Goal: Task Accomplishment & Management: Manage account settings

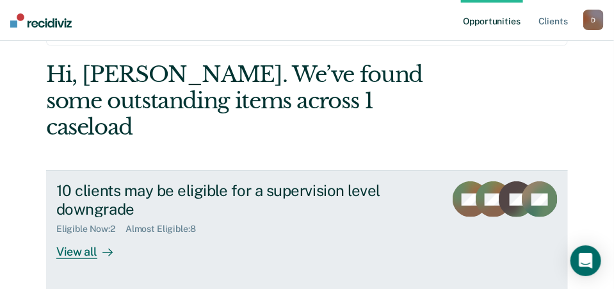
scroll to position [64, 0]
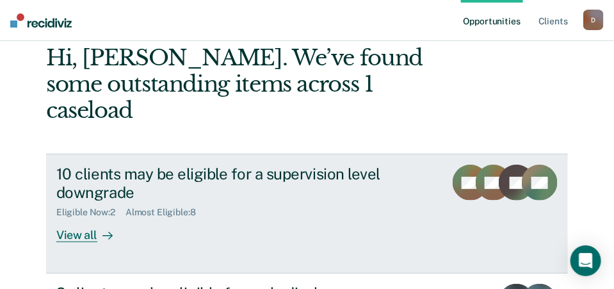
click at [65, 218] on div "View all" at bounding box center [92, 230] width 72 height 25
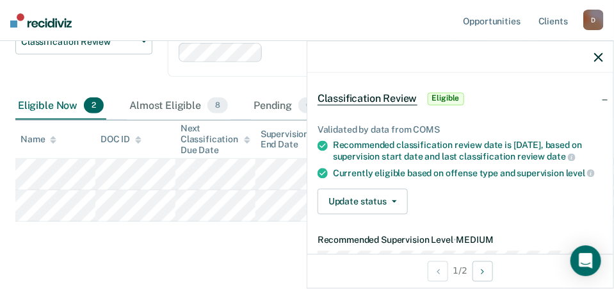
scroll to position [64, 0]
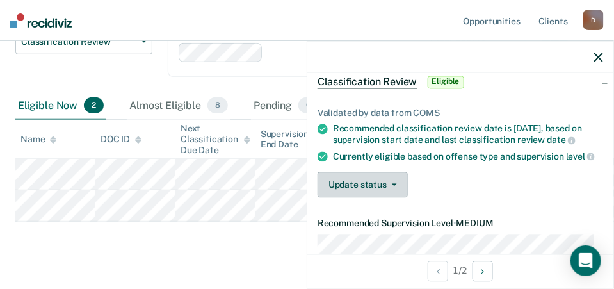
click at [373, 192] on button "Update status" at bounding box center [362, 185] width 90 height 26
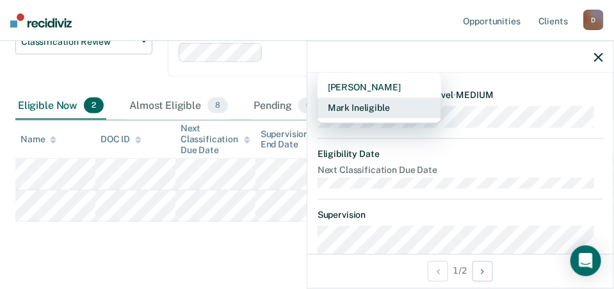
click at [376, 118] on button "Mark Ineligible" at bounding box center [379, 108] width 124 height 20
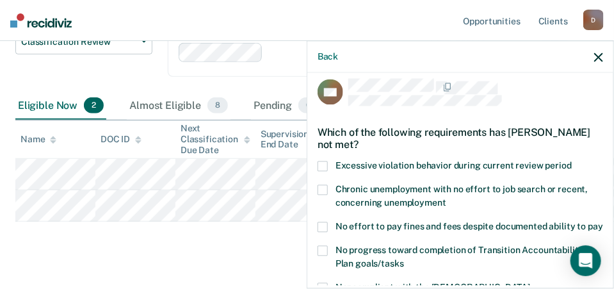
scroll to position [138, 0]
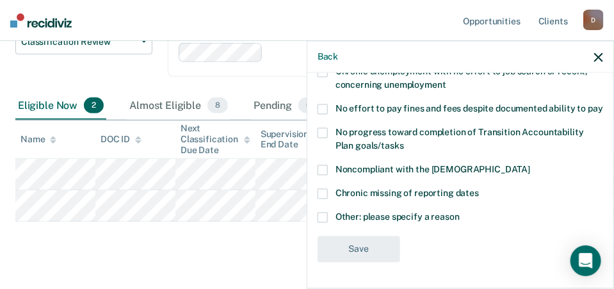
click at [318, 217] on span at bounding box center [322, 217] width 10 height 10
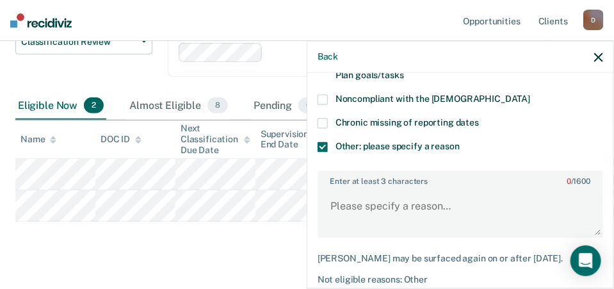
scroll to position [266, 0]
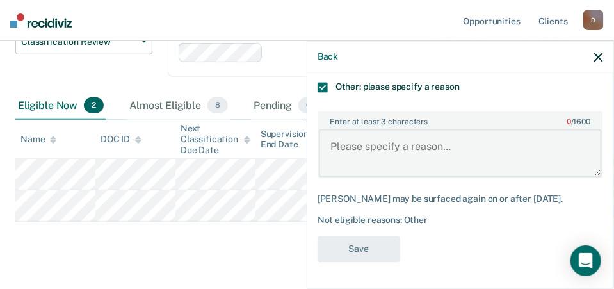
click at [387, 157] on textarea "Enter at least 3 characters 0 / 1600" at bounding box center [460, 152] width 283 height 47
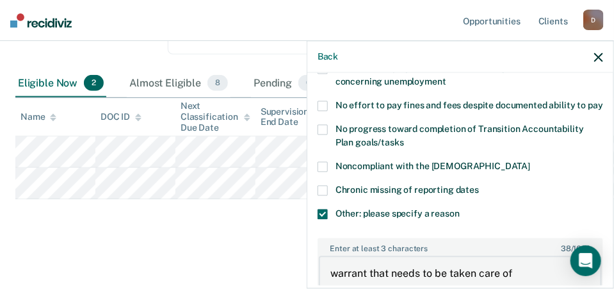
scroll to position [277, 0]
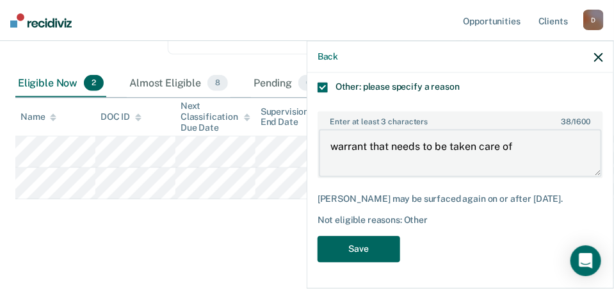
type textarea "warrant that needs to be taken care of"
click at [366, 255] on button "Save" at bounding box center [358, 249] width 83 height 26
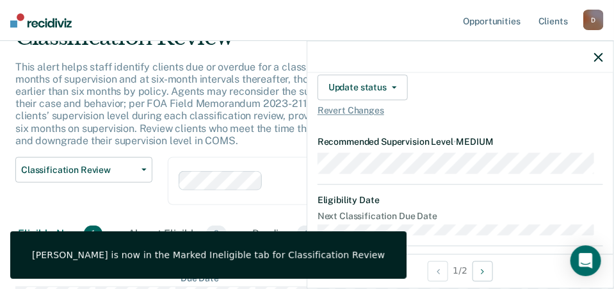
scroll to position [0, 0]
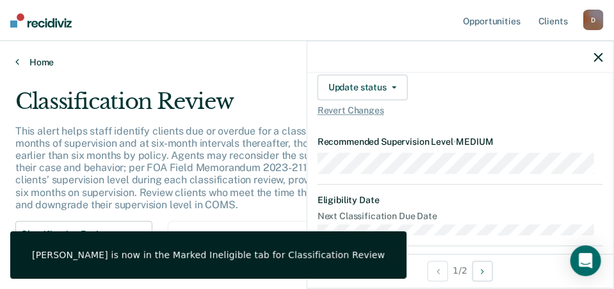
click at [19, 60] on icon at bounding box center [17, 61] width 4 height 10
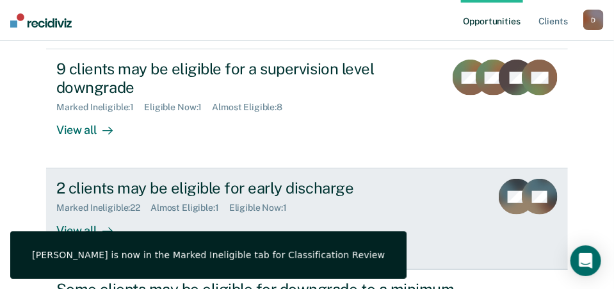
scroll to position [192, 0]
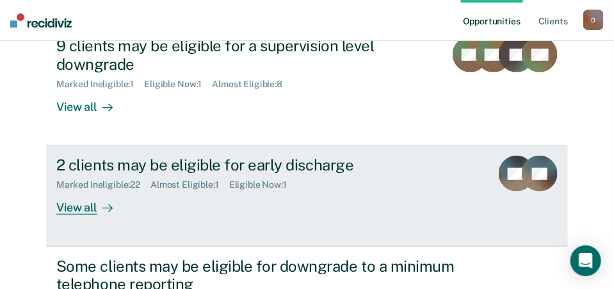
click at [79, 190] on div "View all" at bounding box center [92, 202] width 72 height 25
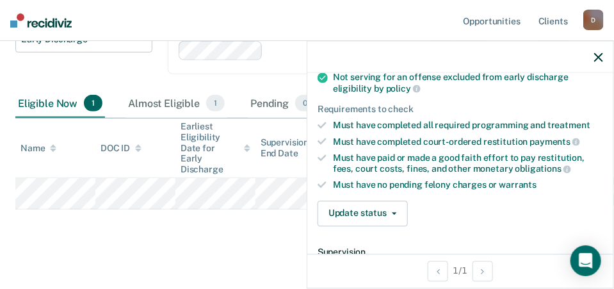
scroll to position [246, 0]
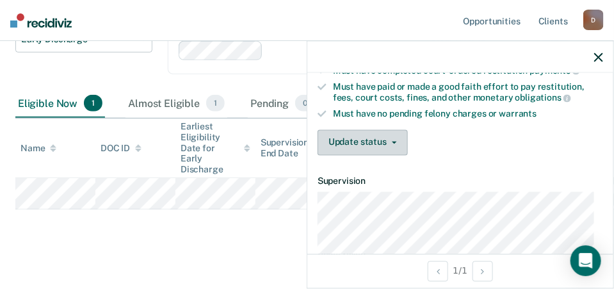
click at [372, 136] on button "Update status" at bounding box center [362, 142] width 90 height 26
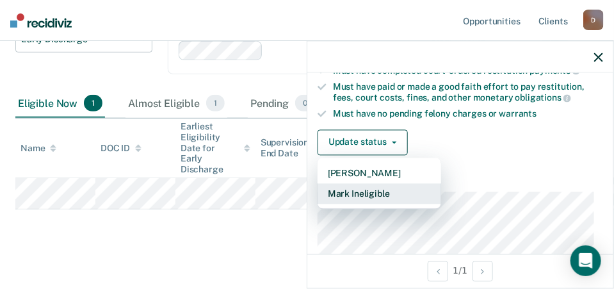
click at [376, 187] on button "Mark Ineligible" at bounding box center [379, 193] width 124 height 20
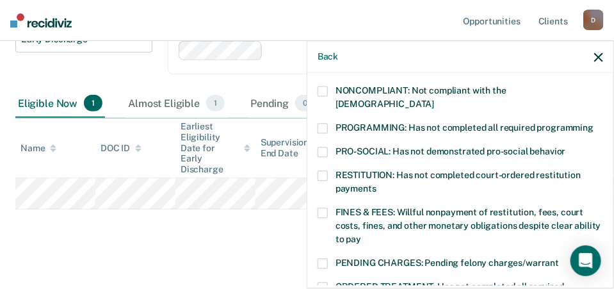
drag, startPoint x: 326, startPoint y: 90, endPoint x: 331, endPoint y: 99, distance: 10.3
click at [326, 89] on span at bounding box center [322, 91] width 10 height 10
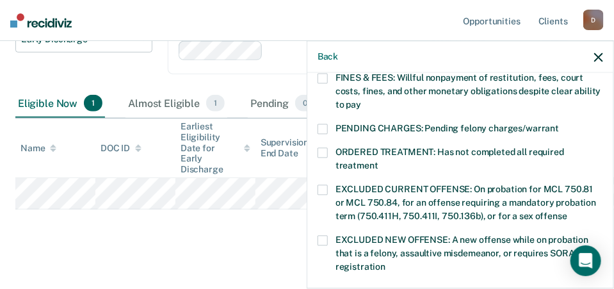
scroll to position [310, 0]
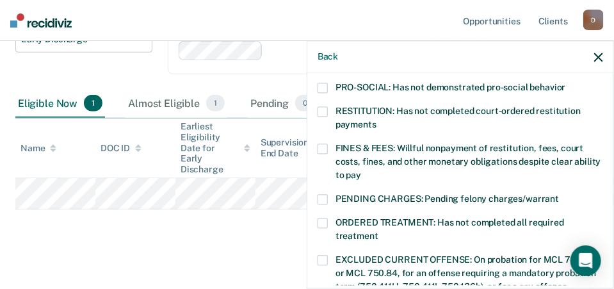
click at [321, 195] on span at bounding box center [322, 200] width 10 height 10
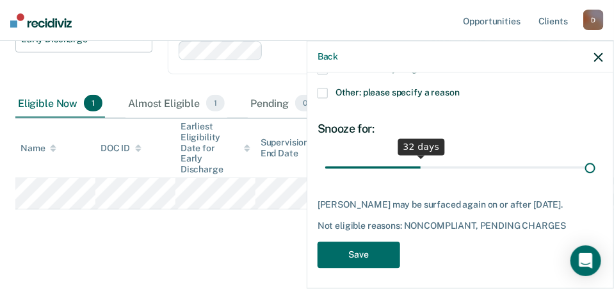
scroll to position [602, 0]
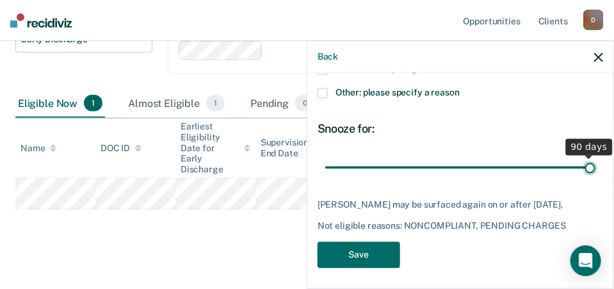
drag, startPoint x: 410, startPoint y: 152, endPoint x: 626, endPoint y: 169, distance: 216.3
type input "90"
click at [595, 169] on input "range" at bounding box center [460, 167] width 270 height 22
click at [382, 252] on button "Save" at bounding box center [358, 255] width 83 height 26
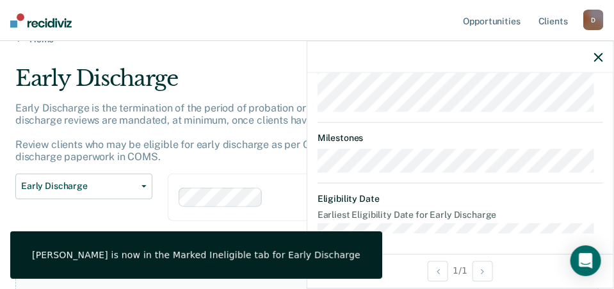
scroll to position [0, 0]
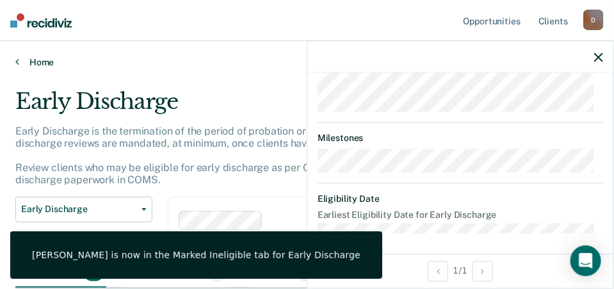
click at [15, 59] on icon at bounding box center [17, 61] width 4 height 10
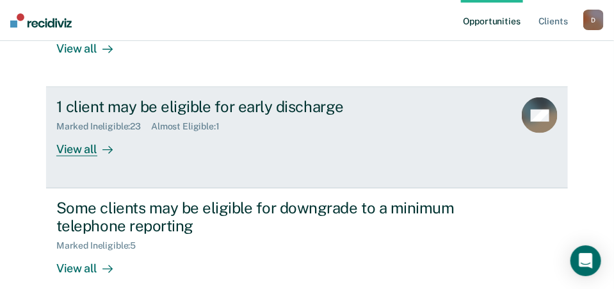
scroll to position [256, 0]
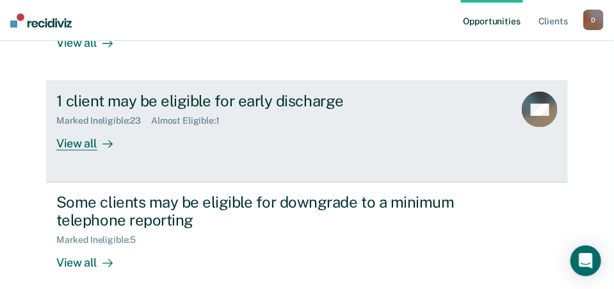
click at [63, 126] on div "View all" at bounding box center [92, 138] width 72 height 25
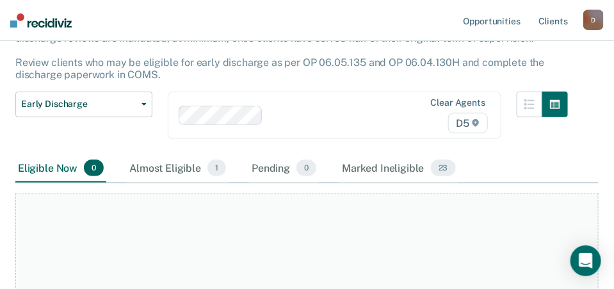
scroll to position [128, 0]
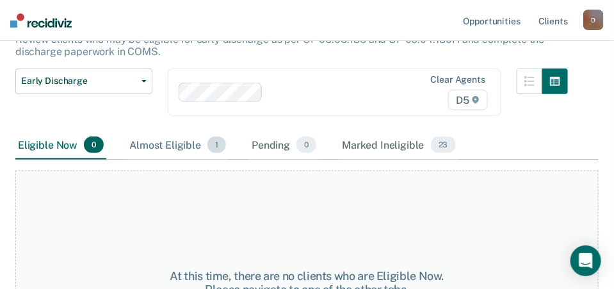
click at [198, 141] on div "Almost Eligible 1" at bounding box center [178, 145] width 102 height 28
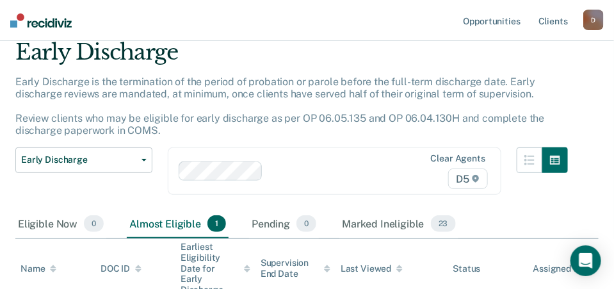
scroll to position [0, 0]
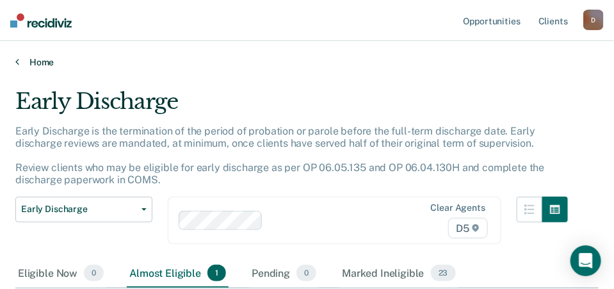
click at [16, 63] on icon at bounding box center [17, 61] width 4 height 10
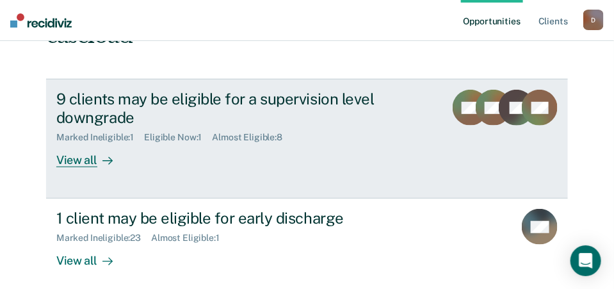
scroll to position [256, 0]
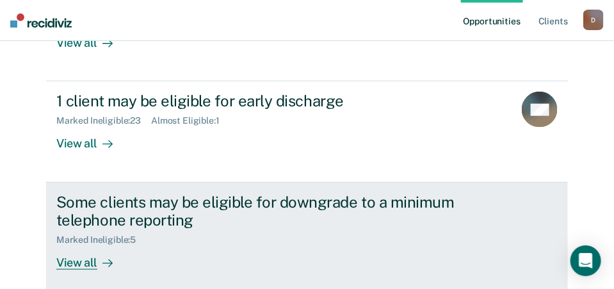
click at [80, 245] on div "View all" at bounding box center [92, 257] width 72 height 25
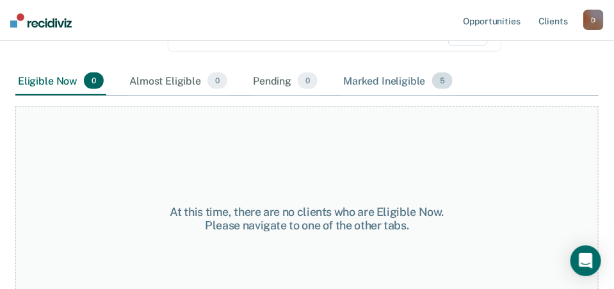
click at [392, 78] on div "Marked Ineligible 5" at bounding box center [397, 81] width 115 height 28
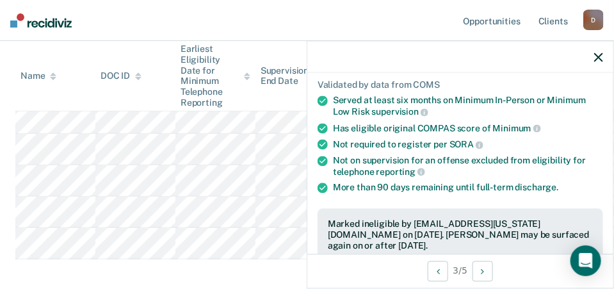
scroll to position [256, 0]
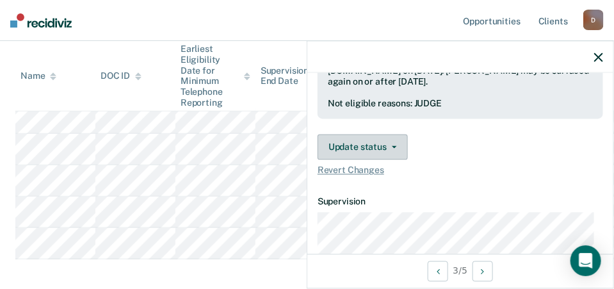
click at [394, 152] on button "Update status" at bounding box center [362, 147] width 90 height 26
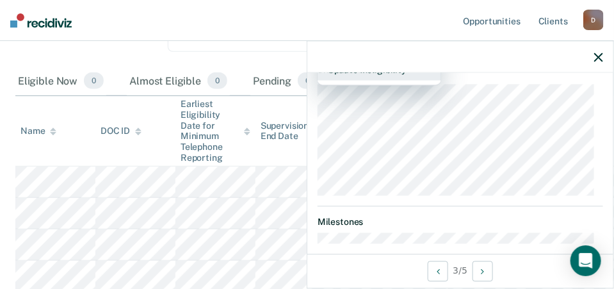
scroll to position [320, 0]
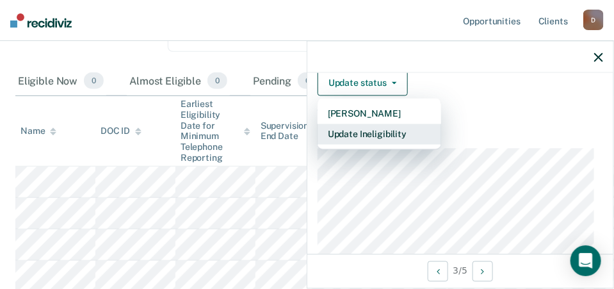
click at [384, 129] on button "Update Ineligibility" at bounding box center [379, 134] width 124 height 20
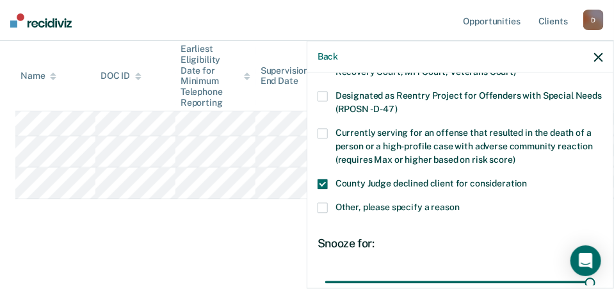
scroll to position [282, 0]
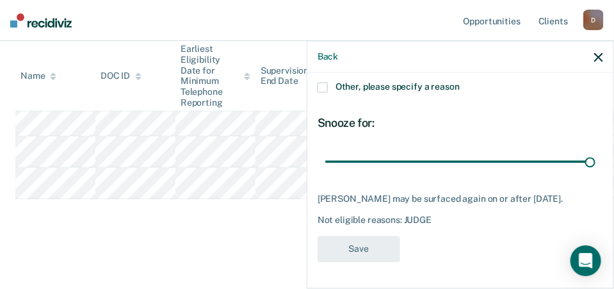
click at [193, 262] on main "Minimum Telephone Reporting Minimum Telephone Reporting is a level of supervisi…" at bounding box center [307, 20] width 614 height 536
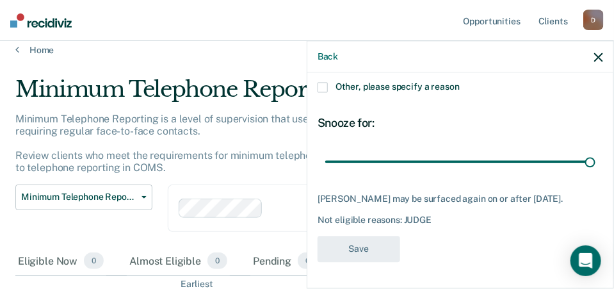
scroll to position [0, 0]
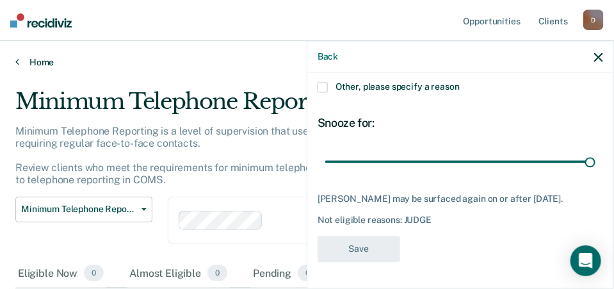
click at [20, 60] on link "Home" at bounding box center [306, 62] width 583 height 12
